Goal: Navigation & Orientation: Find specific page/section

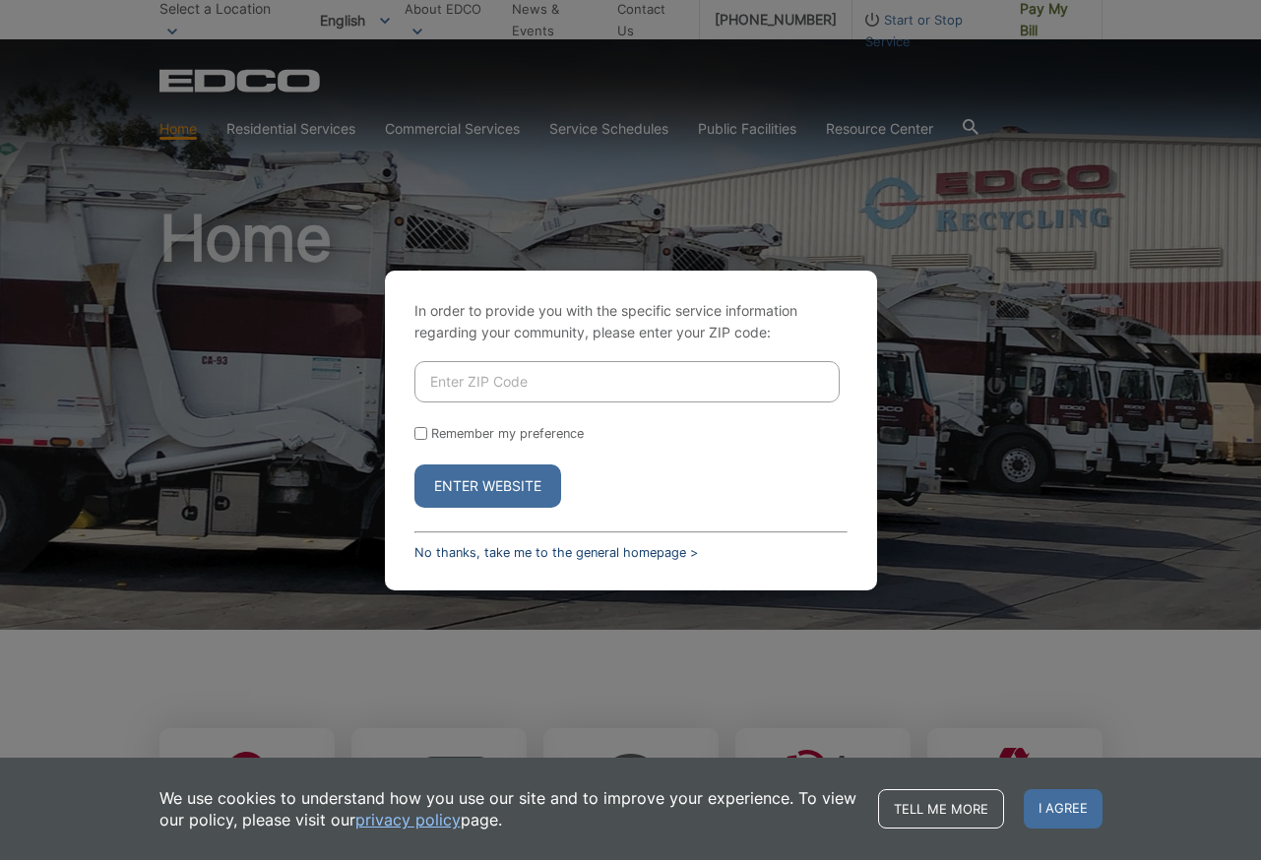
click at [549, 555] on link "No thanks, take me to the general homepage >" at bounding box center [555, 552] width 283 height 15
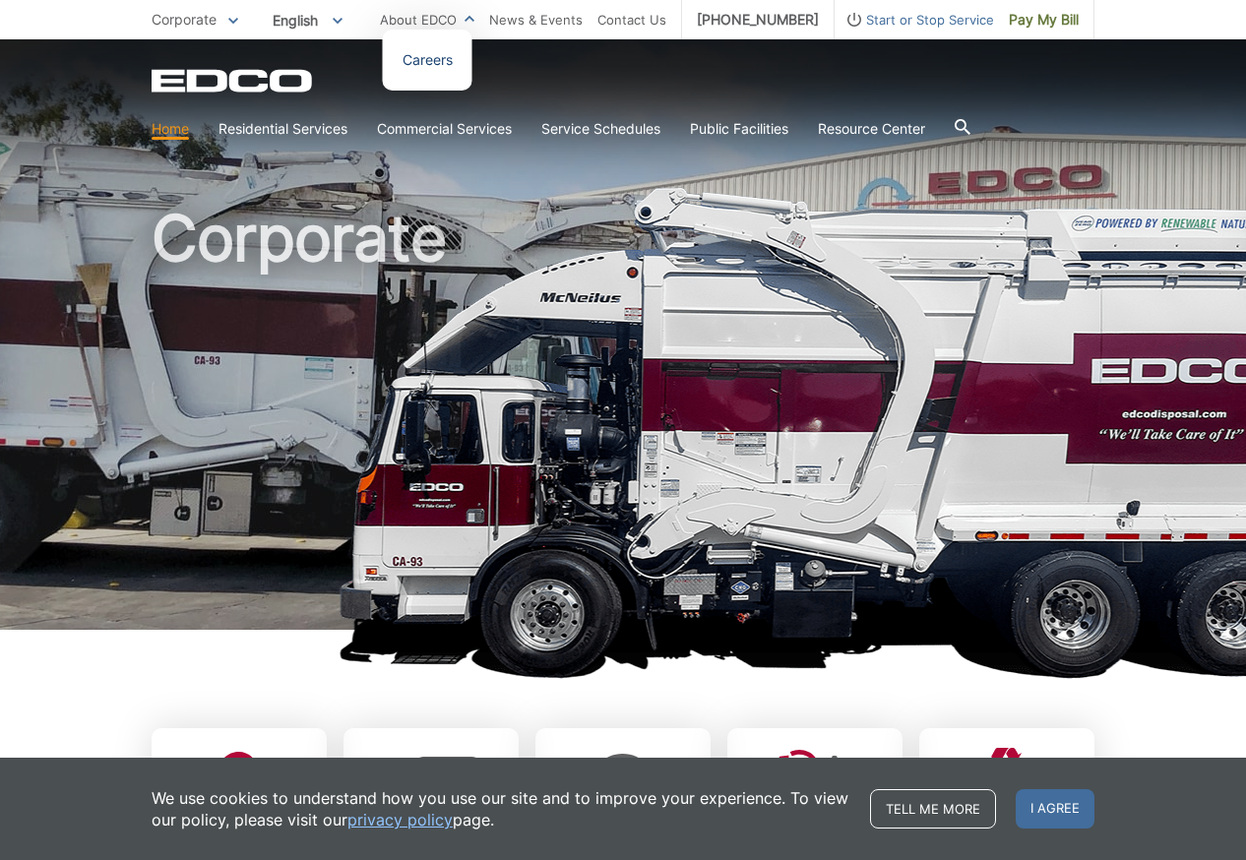
click at [453, 65] on link "Careers" at bounding box center [428, 60] width 50 height 22
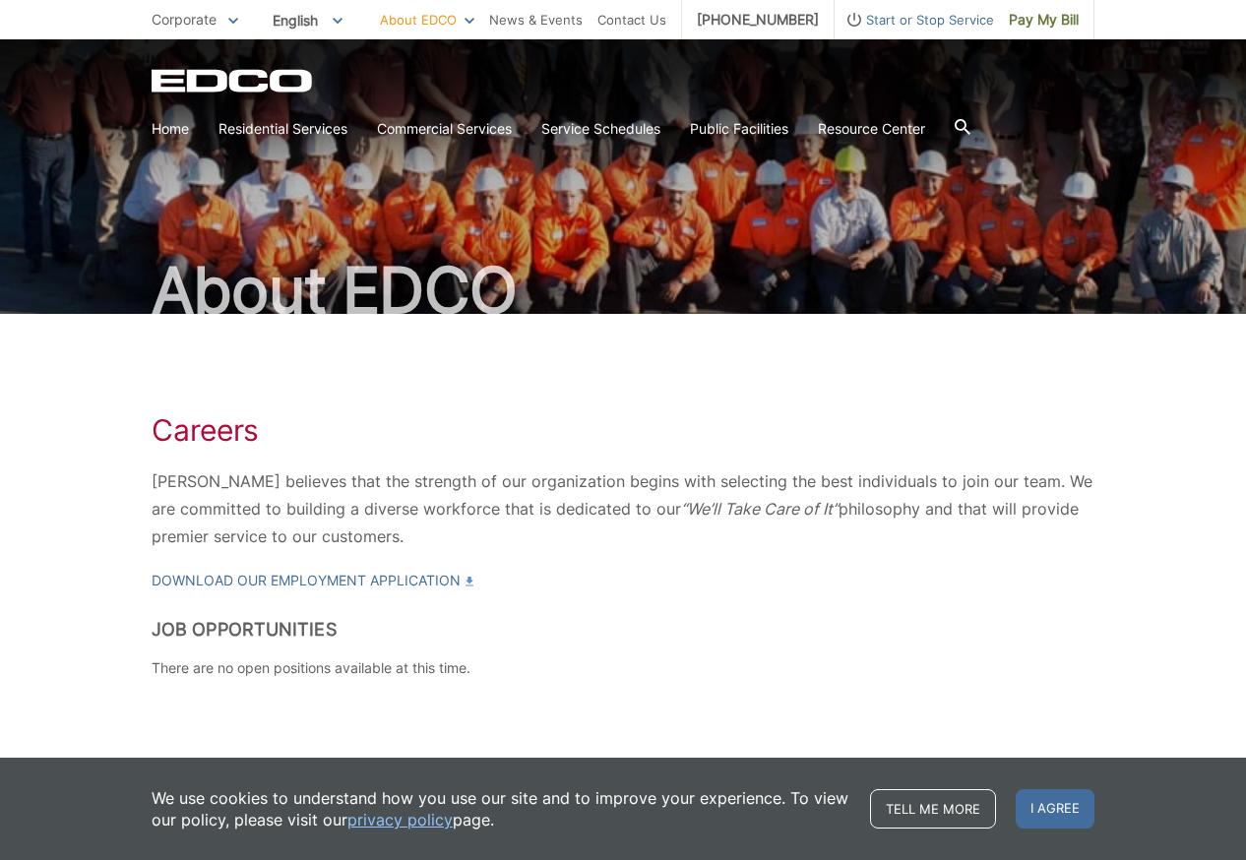
scroll to position [48, 0]
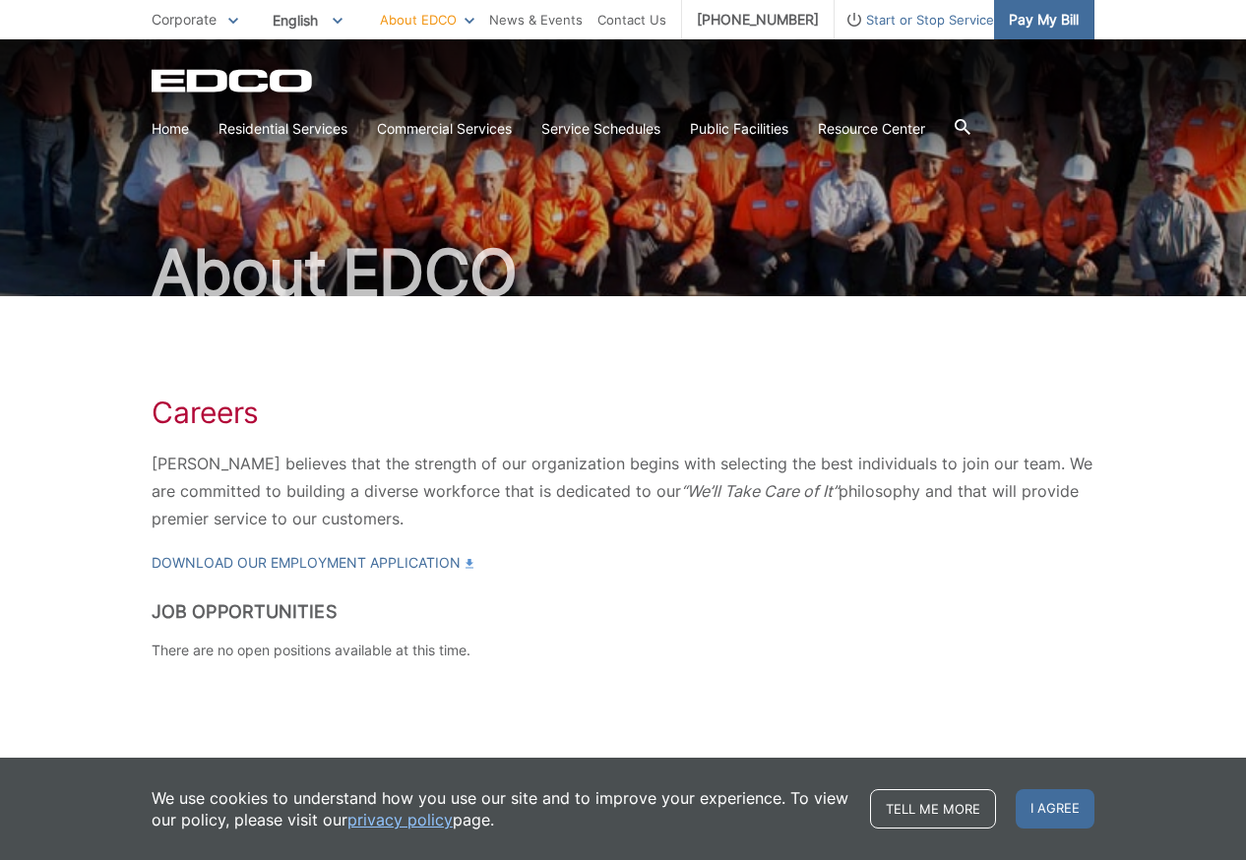
click at [1058, 13] on span "Pay My Bill" at bounding box center [1044, 20] width 70 height 22
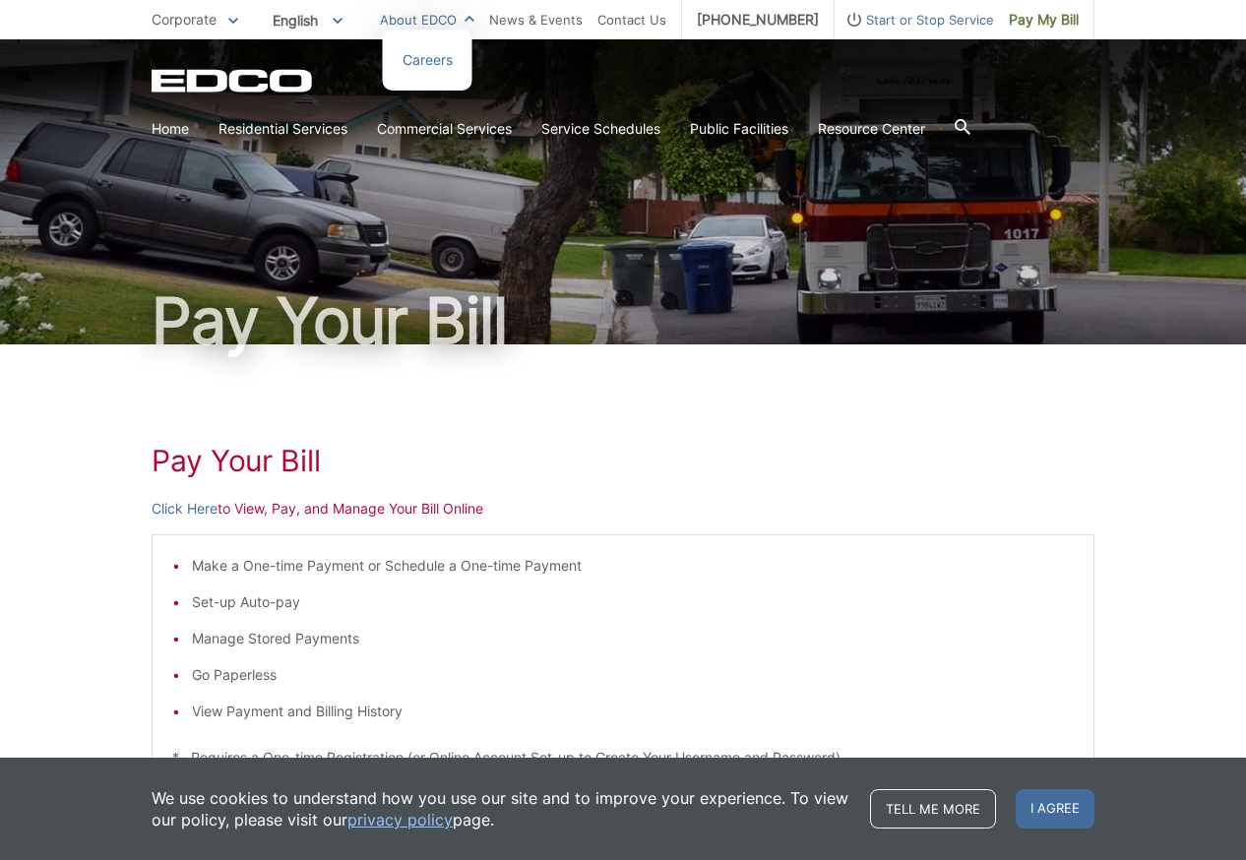
click at [444, 23] on link "About EDCO" at bounding box center [427, 20] width 94 height 22
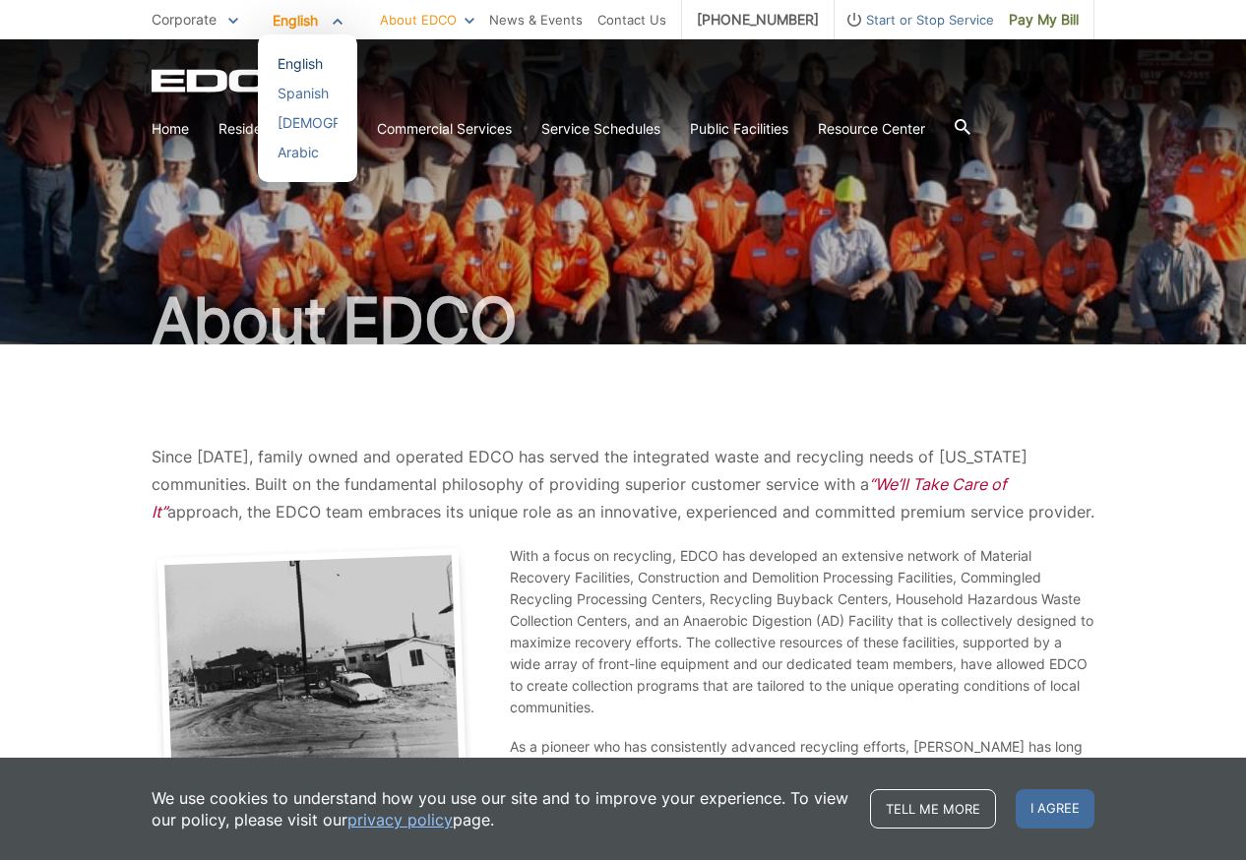
click at [310, 62] on div "English" at bounding box center [308, 64] width 60 height 20
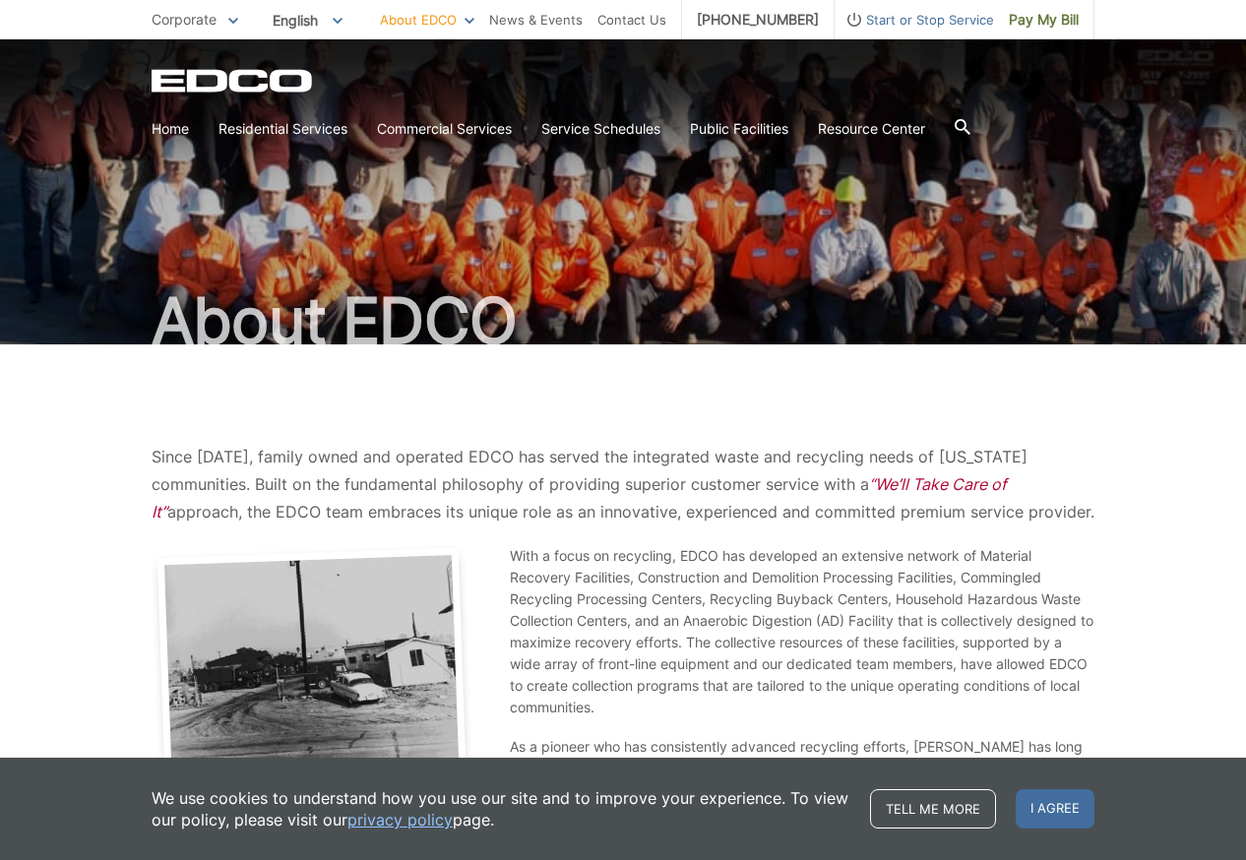
click at [178, 9] on p "Corporate" at bounding box center [195, 20] width 87 height 22
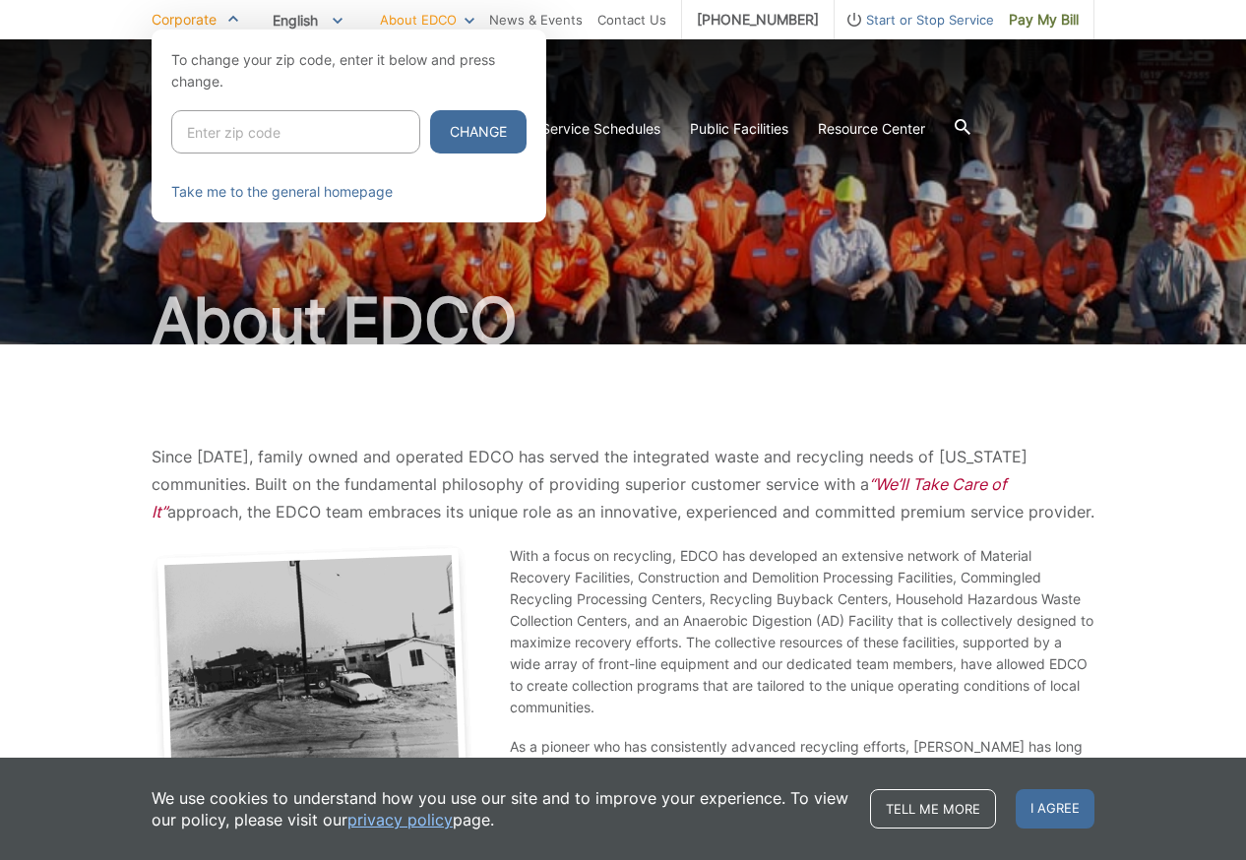
click at [178, 9] on p "Corporate" at bounding box center [195, 20] width 87 height 22
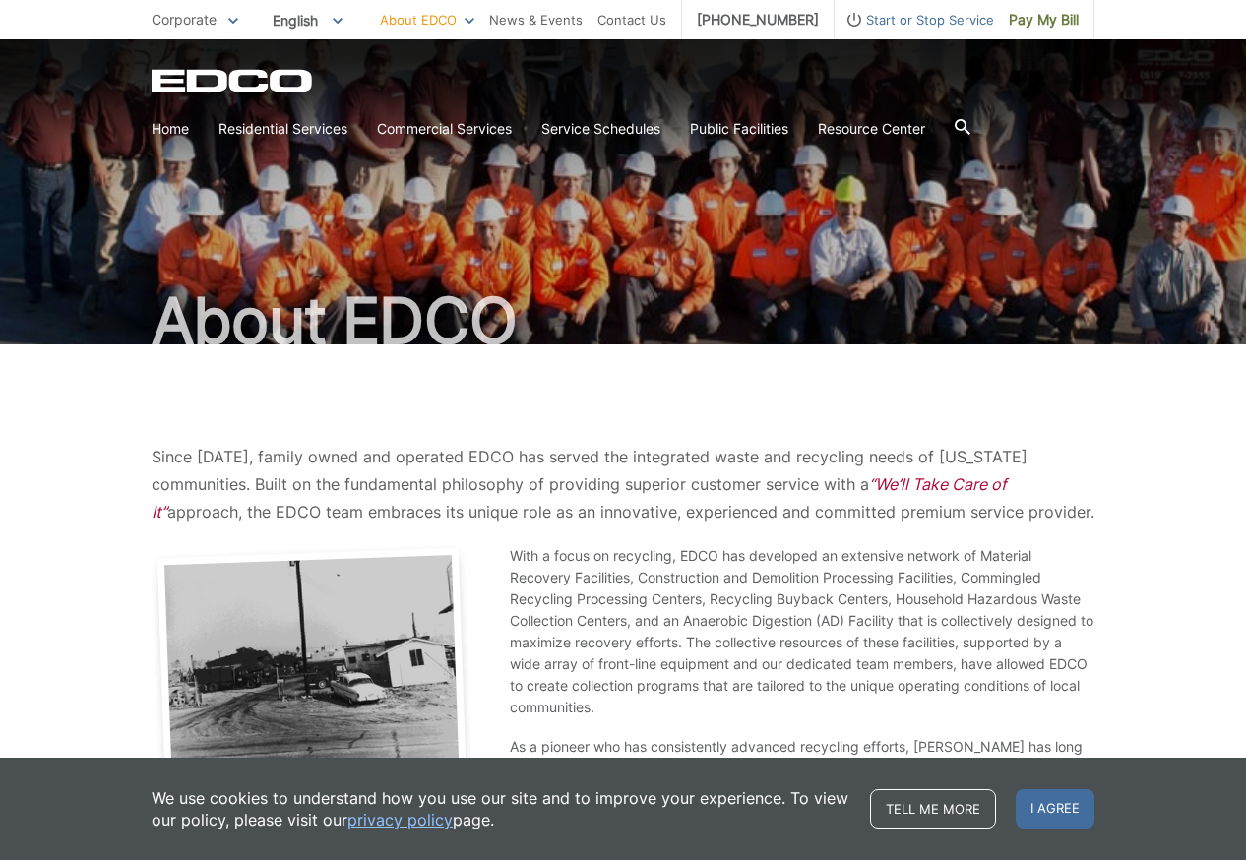
click at [927, 18] on span "Start or Stop Service" at bounding box center [914, 20] width 159 height 22
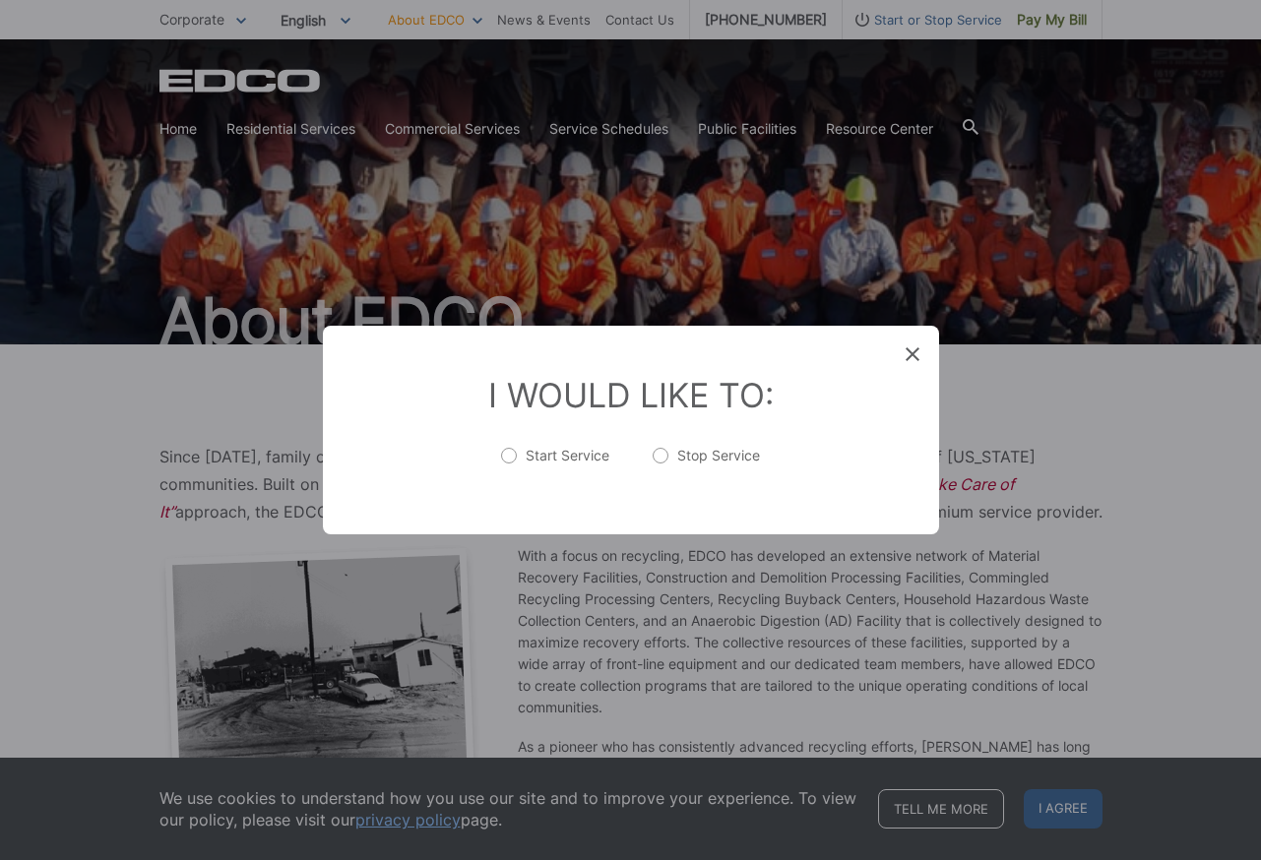
click at [911, 352] on icon at bounding box center [912, 354] width 14 height 14
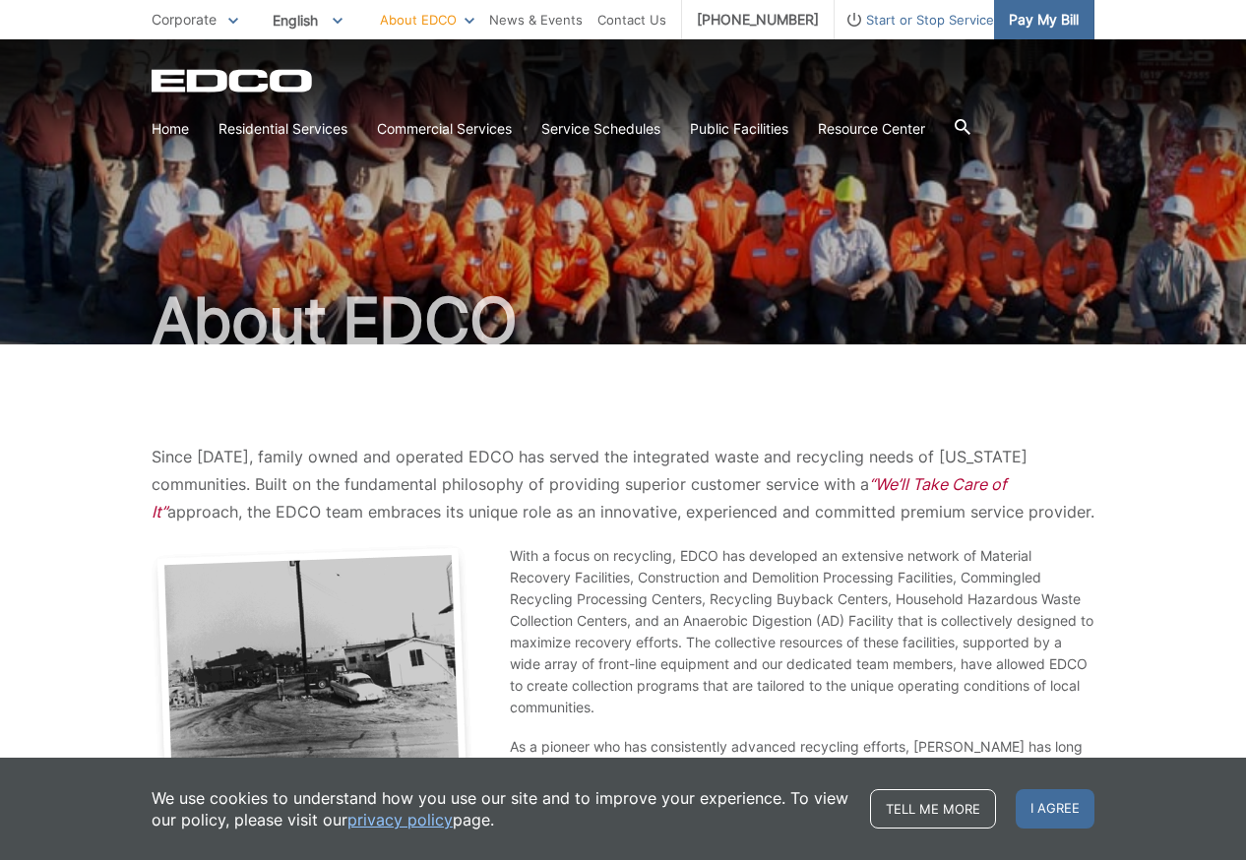
click at [1013, 19] on span "Pay My Bill" at bounding box center [1044, 20] width 70 height 22
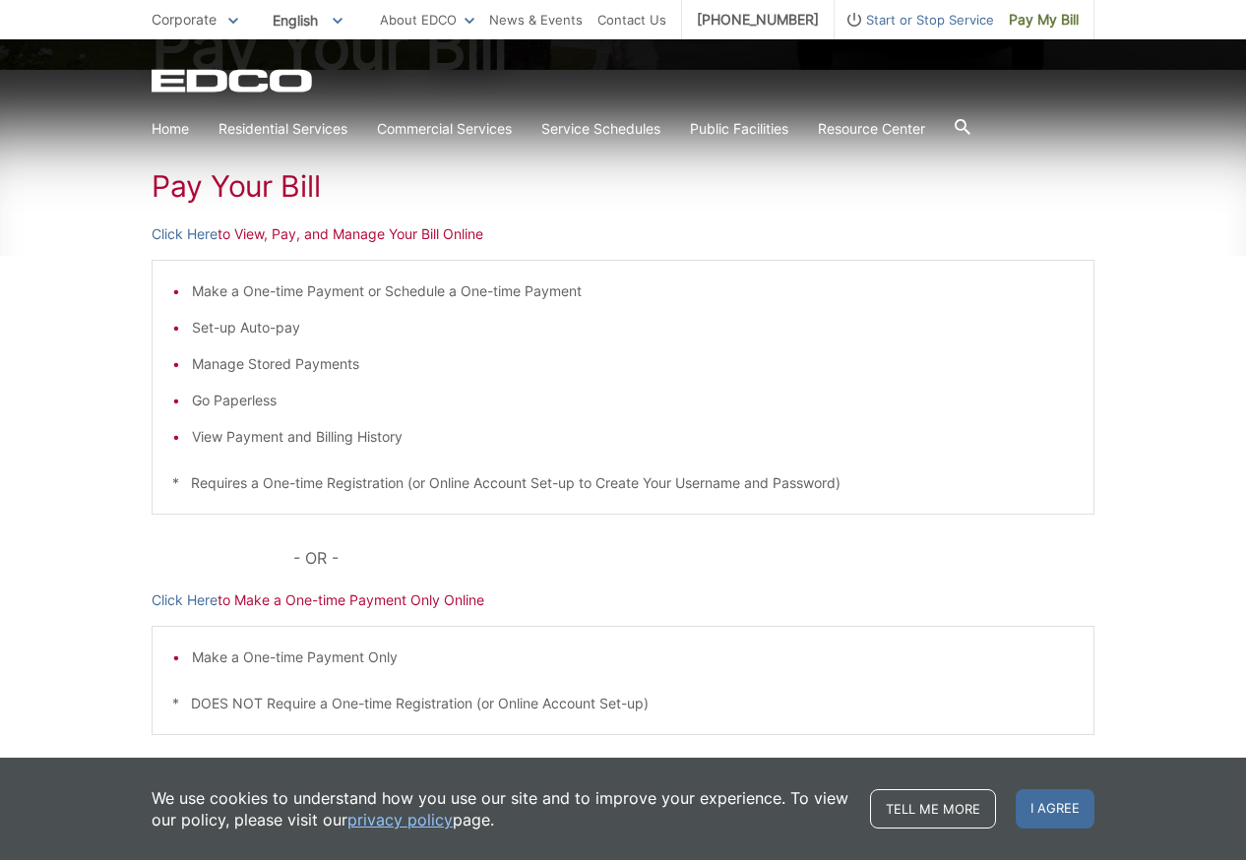
scroll to position [378, 0]
